Goal: Find specific page/section: Find specific page/section

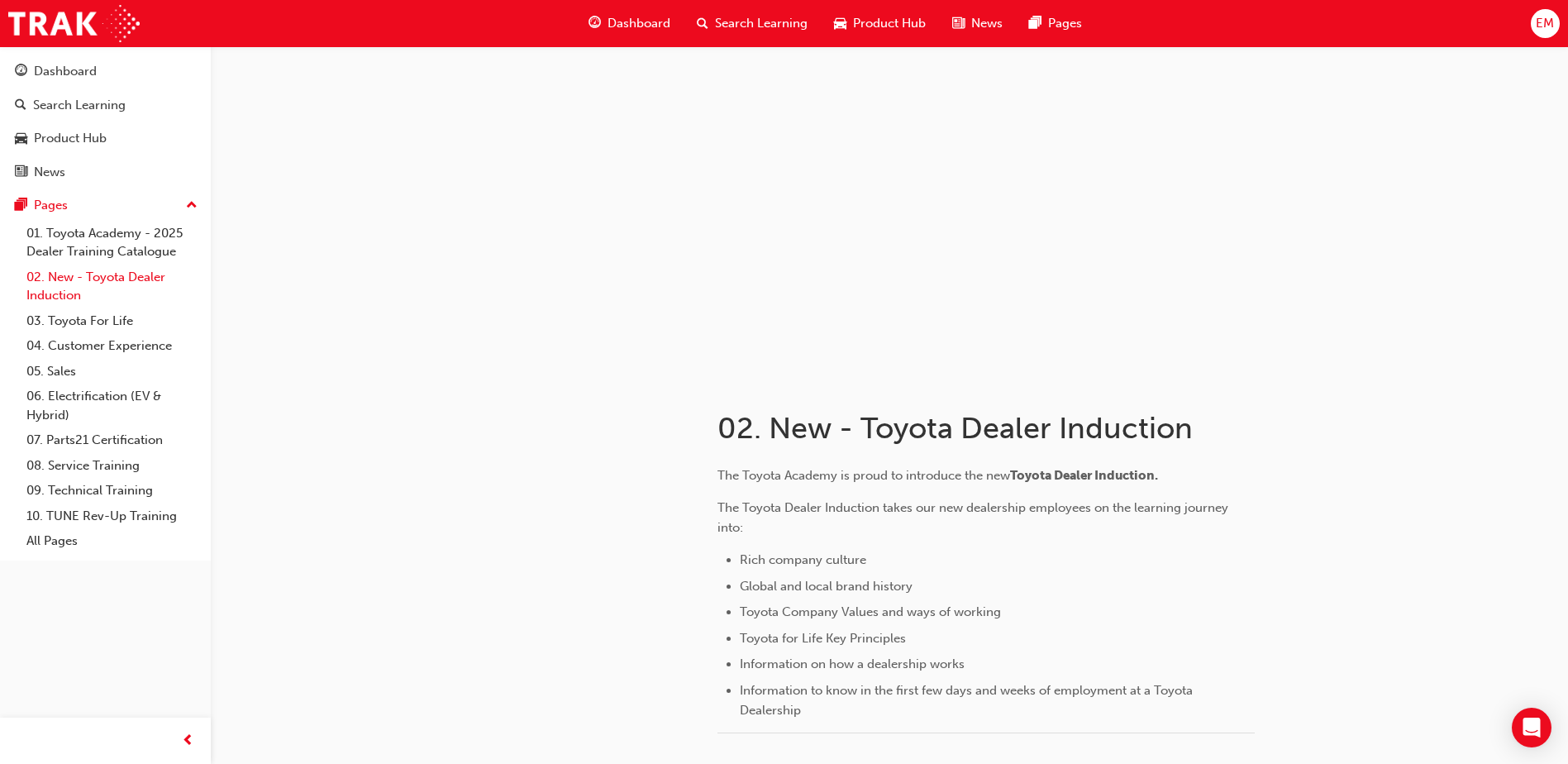
click at [118, 273] on link "02. New - Toyota Dealer Induction" at bounding box center [112, 286] width 184 height 44
click at [128, 273] on link "02. New - Toyota Dealer Induction" at bounding box center [112, 286] width 184 height 44
click at [149, 245] on link "01. Toyota Academy - 2025 Dealer Training Catalogue" at bounding box center [112, 242] width 184 height 44
